Goal: Check status: Check status

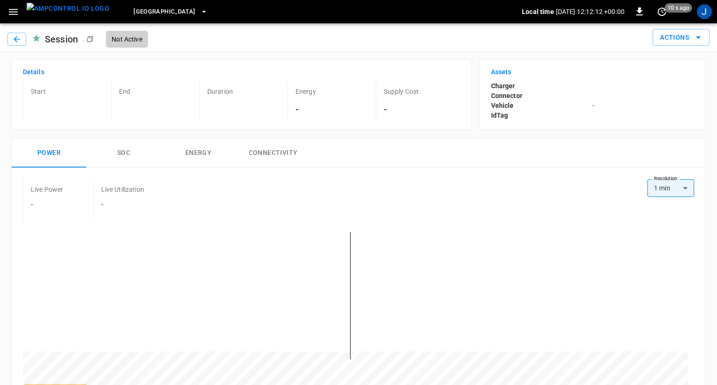
click at [684, 189] on body "Frankfurt Depot Local time 2025-09-03 12:12:12 +00:00 0 10 s ago J Session ... …" at bounding box center [358, 253] width 717 height 507
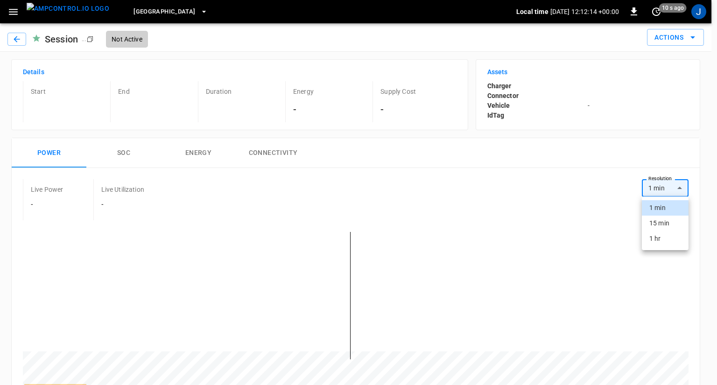
click at [667, 238] on li "1 hr" at bounding box center [665, 238] width 47 height 15
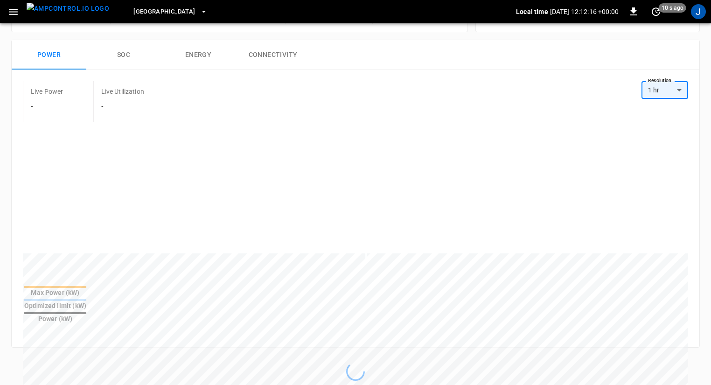
scroll to position [103, 0]
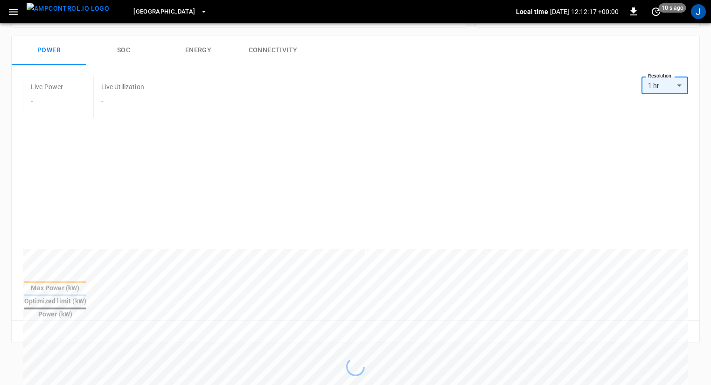
click at [651, 86] on body "Frankfurt Depot Local time 2025-09-03 12:12:17 +00:00 0 10 s ago J Session ... …" at bounding box center [355, 150] width 711 height 507
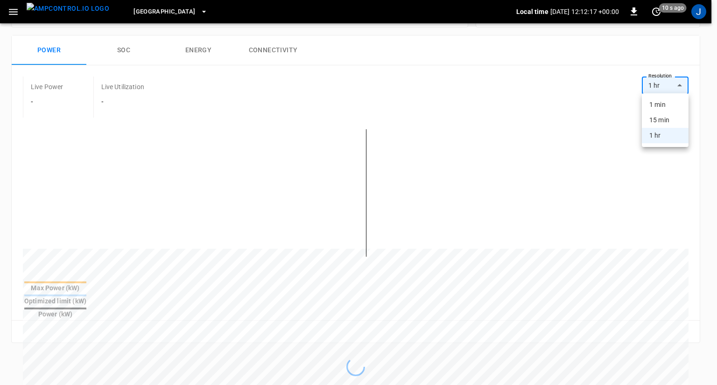
click at [601, 82] on div at bounding box center [358, 192] width 717 height 385
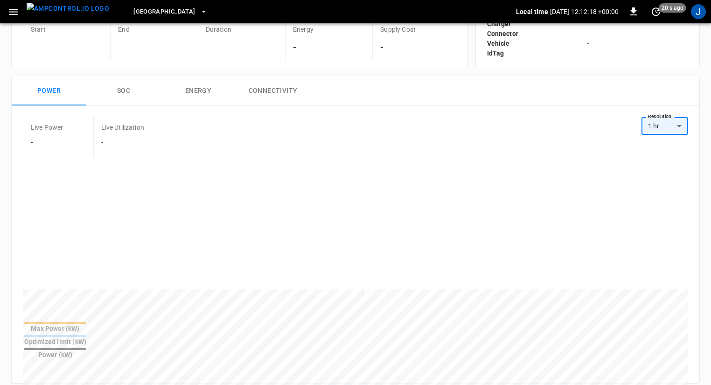
scroll to position [0, 0]
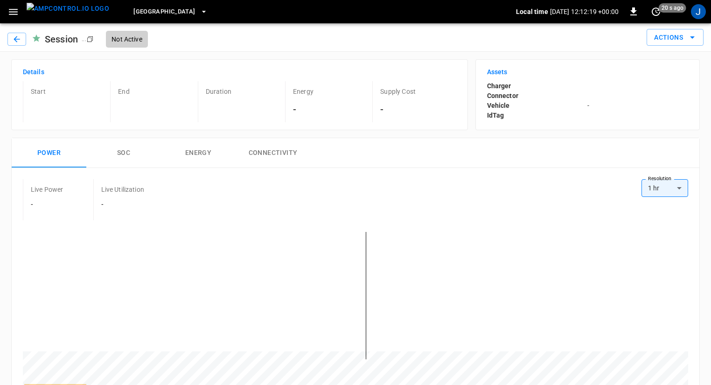
click at [601, 82] on div "Charger Connector Vehicle - IdTag" at bounding box center [587, 100] width 201 height 39
click at [669, 190] on body "Frankfurt Depot Local time 2025-09-03 12:12:20 +00:00 0 20 s ago J Session ... …" at bounding box center [358, 253] width 717 height 507
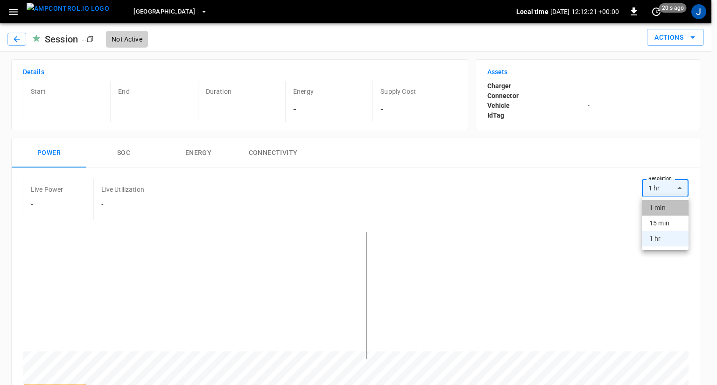
click at [666, 209] on li "1 min" at bounding box center [665, 207] width 47 height 15
type input "**"
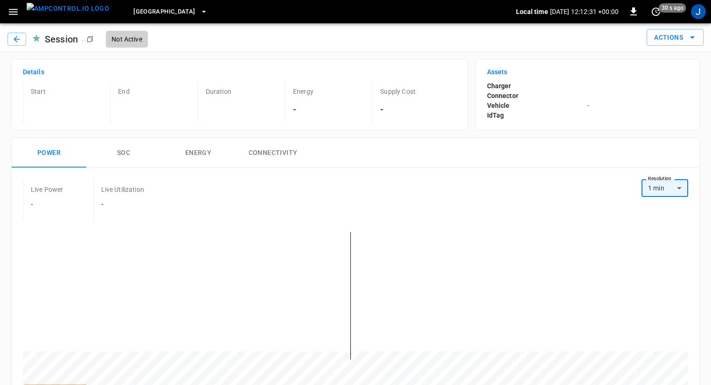
click at [84, 7] on img "menu" at bounding box center [68, 9] width 83 height 12
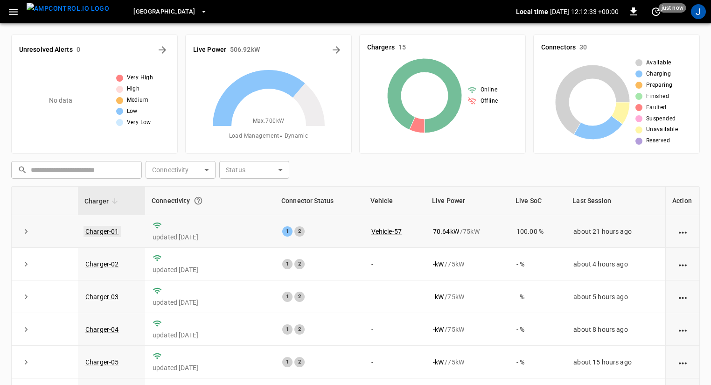
click at [113, 229] on link "Charger-01" at bounding box center [102, 231] width 37 height 11
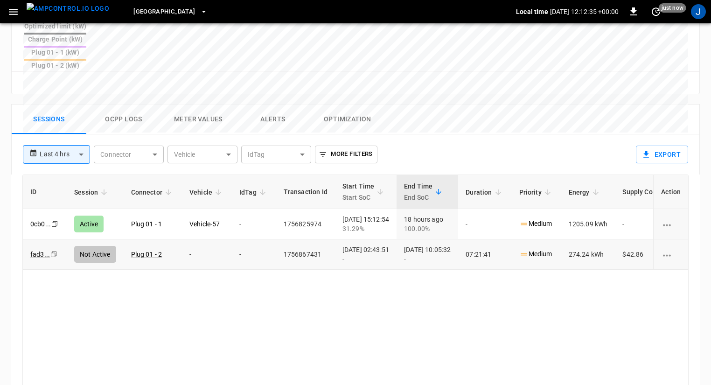
scroll to position [410, 0]
click at [40, 238] on td "fad3 ... Copy" at bounding box center [45, 253] width 44 height 30
click at [37, 247] on link "fad3 ..." at bounding box center [39, 252] width 23 height 11
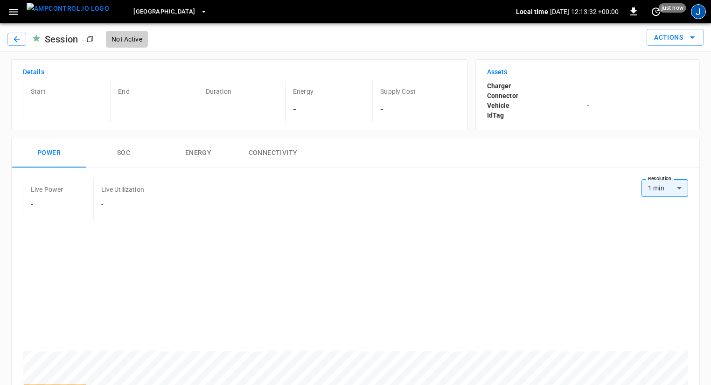
click at [700, 7] on div "J" at bounding box center [698, 11] width 15 height 15
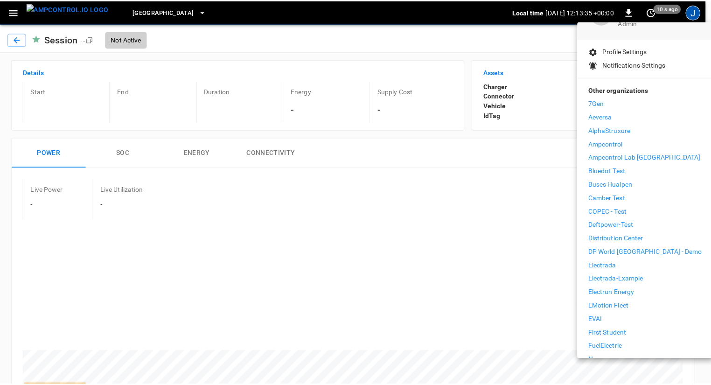
scroll to position [74, 0]
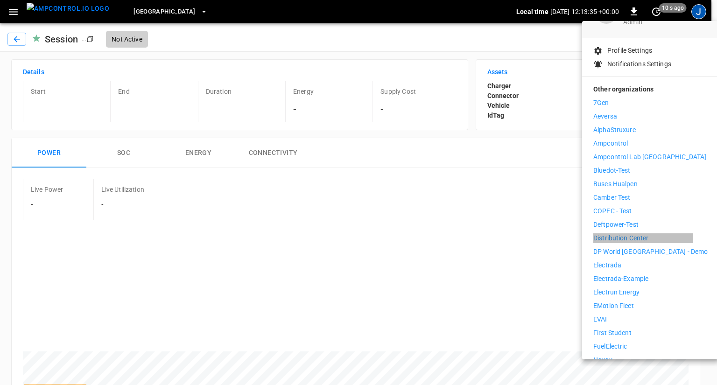
click at [613, 233] on p "Distribution Center" at bounding box center [621, 238] width 56 height 10
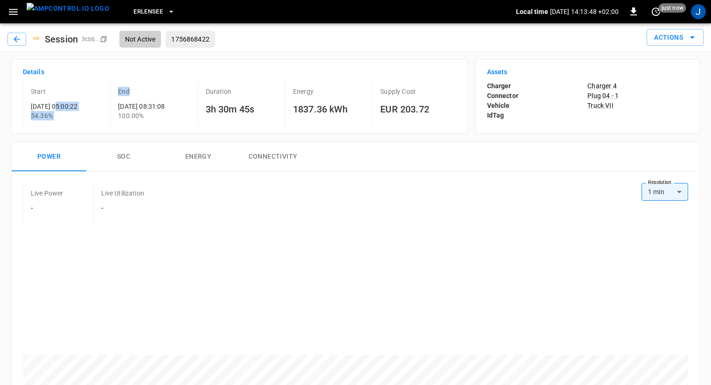
drag, startPoint x: 58, startPoint y: 104, endPoint x: 189, endPoint y: 91, distance: 131.4
click at [110, 104] on div "Start 2025-09-03 05:00:22 54.36 % End 2025-09-03 08:31:08 100.00% Duration 3h 3…" at bounding box center [237, 101] width 437 height 49
click at [185, 159] on button "Energy" at bounding box center [198, 157] width 75 height 30
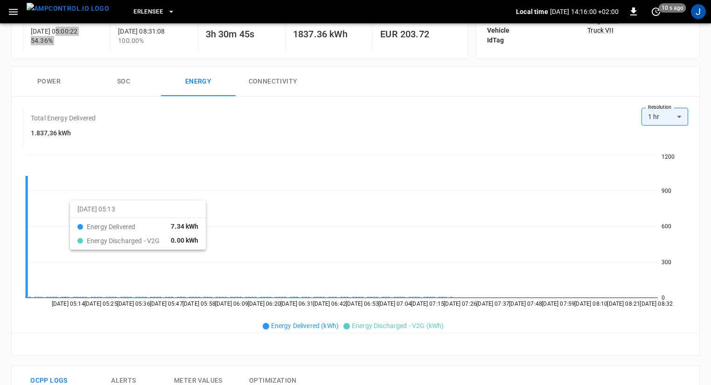
scroll to position [75, 0]
